Goal: Communication & Community: Answer question/provide support

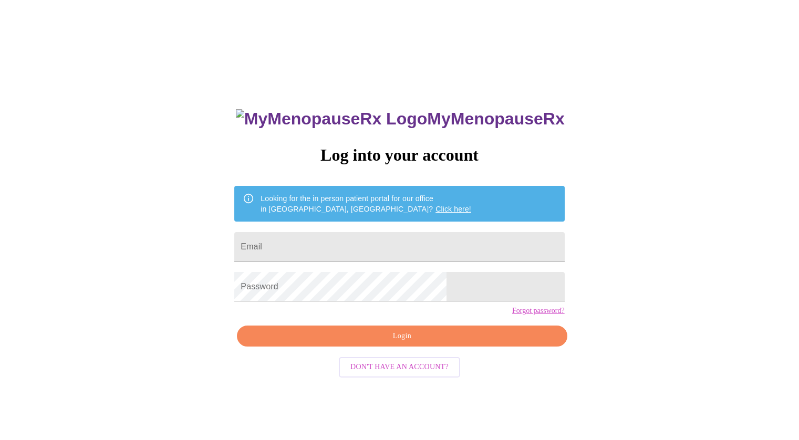
scroll to position [11, 0]
click at [393, 237] on input "Email" at bounding box center [399, 246] width 330 height 29
type input "[PERSON_NAME][EMAIL_ADDRESS][PERSON_NAME][DOMAIN_NAME]"
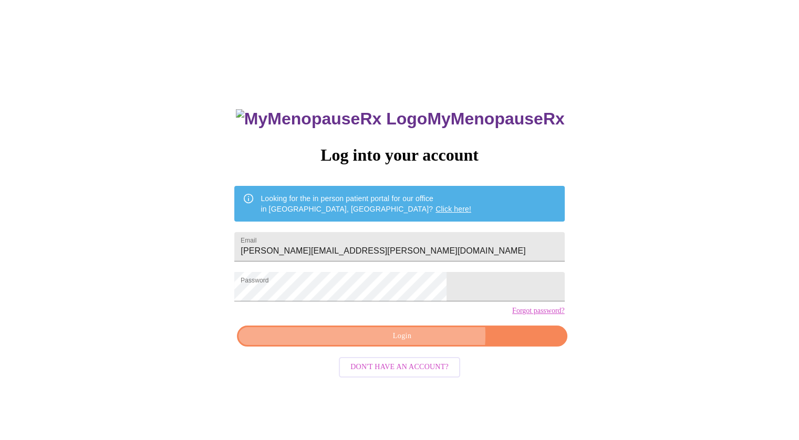
click at [420, 343] on span "Login" at bounding box center [402, 336] width 306 height 13
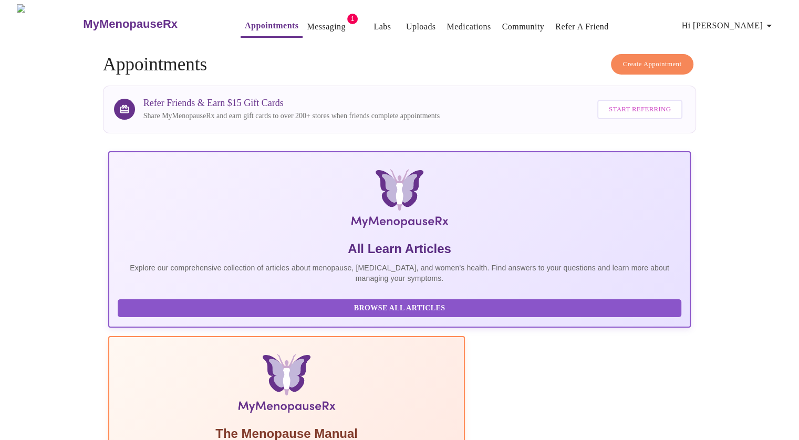
click at [307, 20] on link "Messaging" at bounding box center [326, 26] width 38 height 15
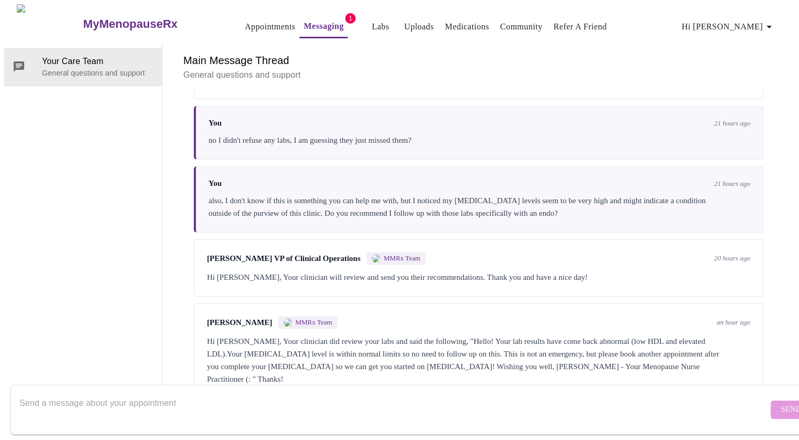
scroll to position [878, 0]
